Goal: Navigation & Orientation: Find specific page/section

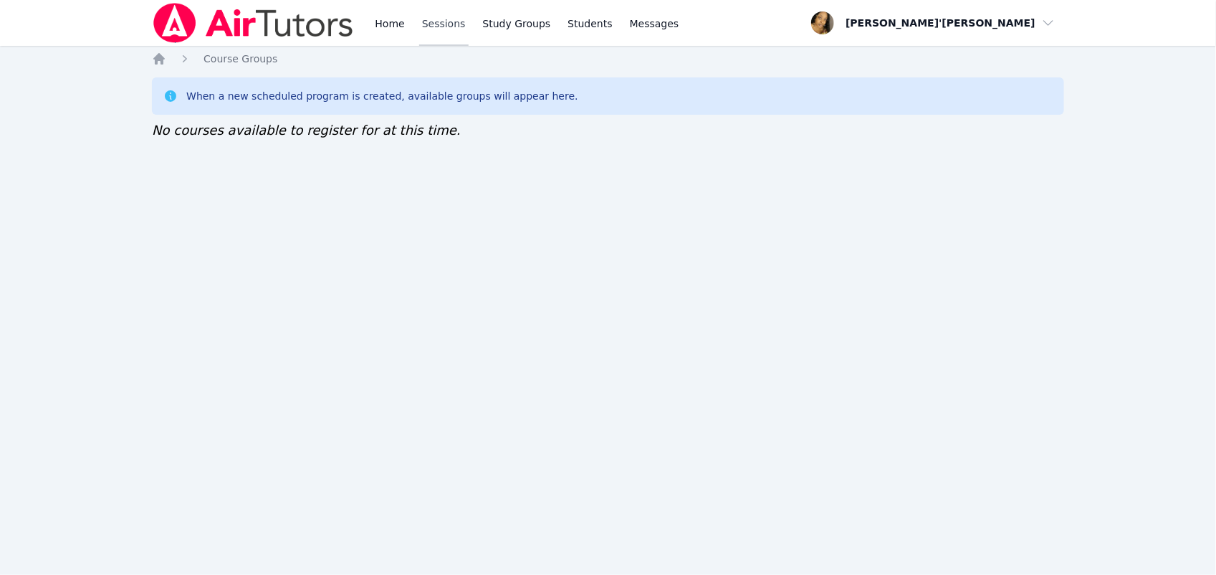
click at [431, 26] on link "Sessions" at bounding box center [443, 23] width 49 height 46
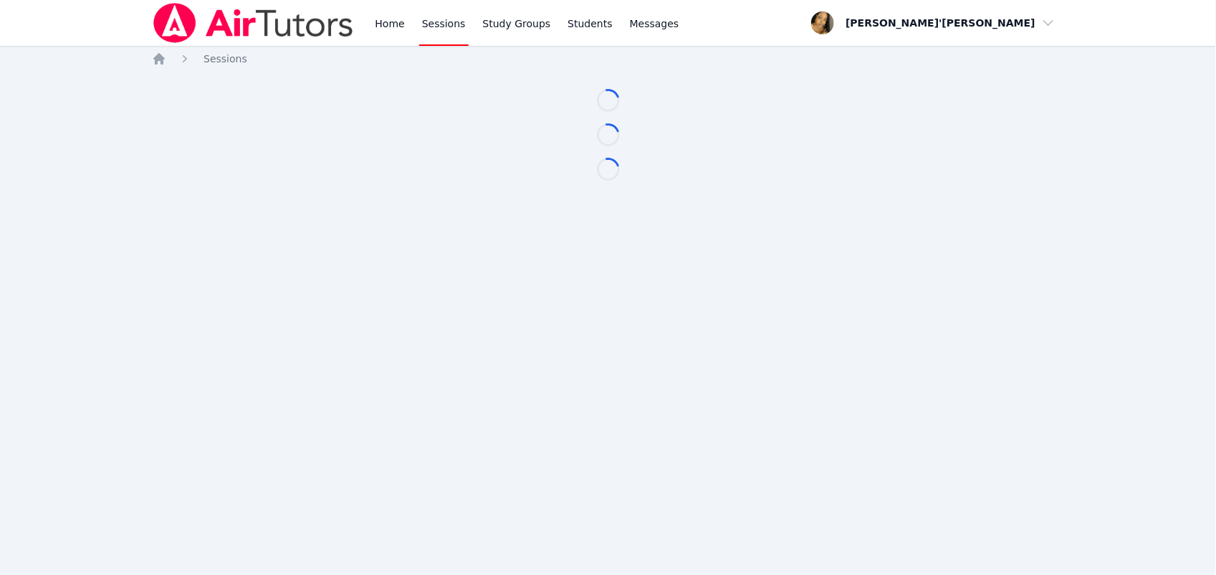
click at [431, 26] on link "Sessions" at bounding box center [443, 23] width 49 height 46
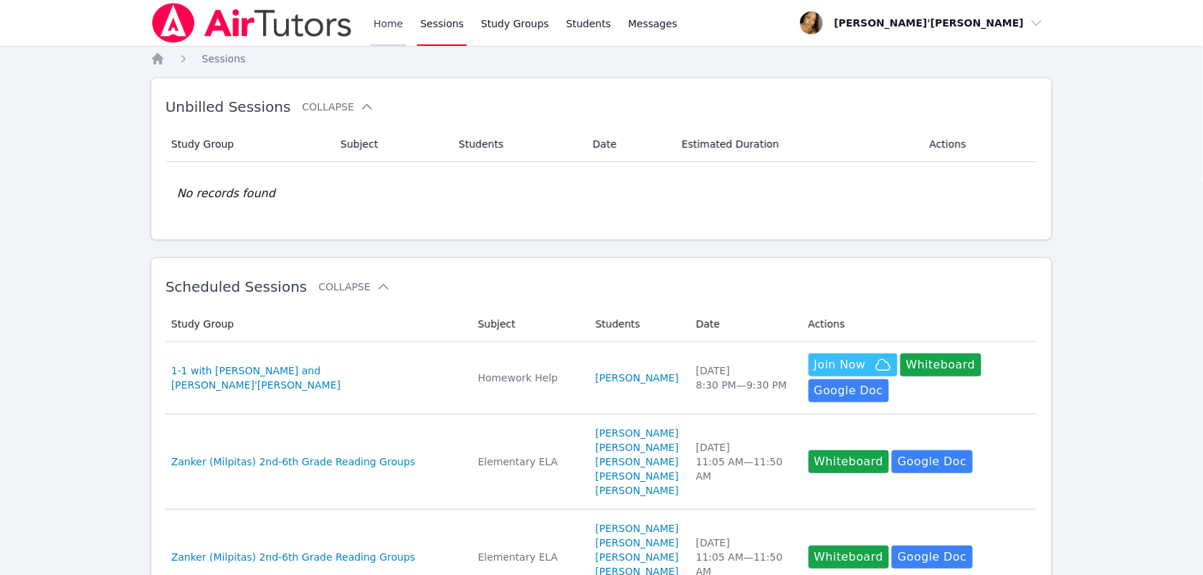
click at [387, 20] on link "Home" at bounding box center [388, 23] width 35 height 46
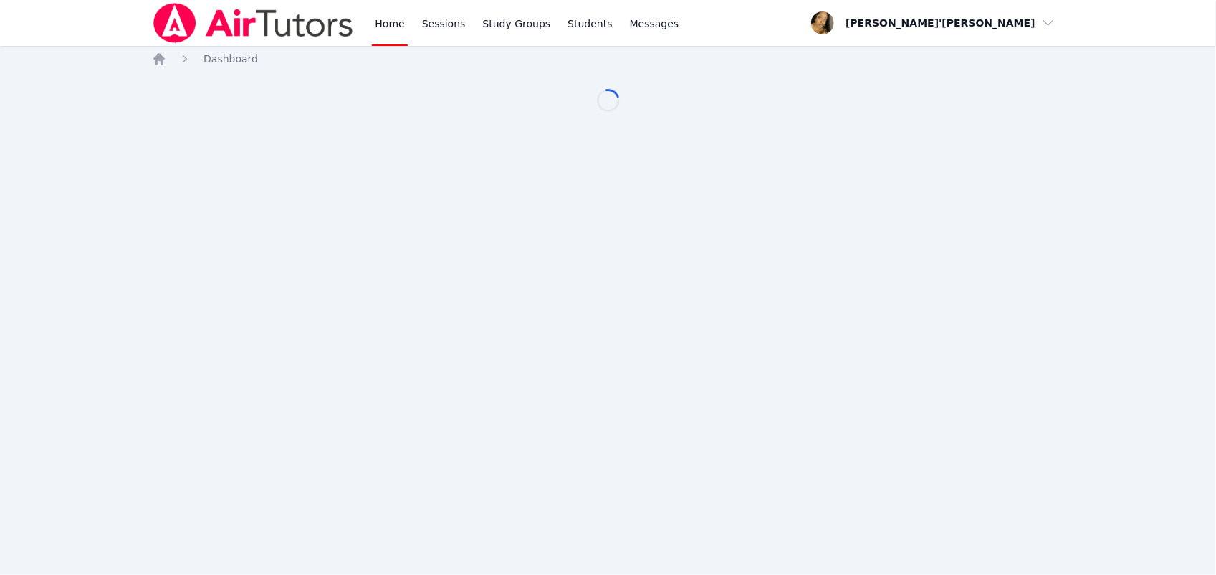
click at [387, 20] on link "Home" at bounding box center [389, 23] width 35 height 46
